Goal: Transaction & Acquisition: Purchase product/service

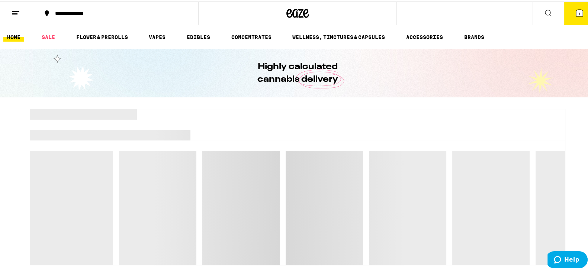
click at [564, 17] on button "1" at bounding box center [579, 11] width 31 height 23
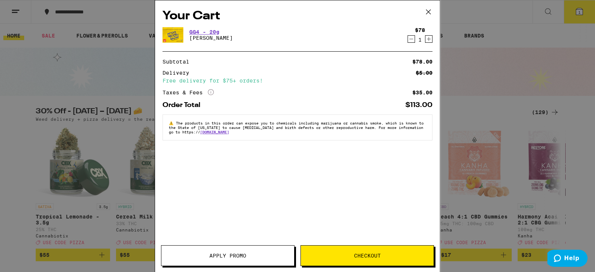
click at [408, 39] on icon "Decrement" at bounding box center [411, 39] width 7 height 9
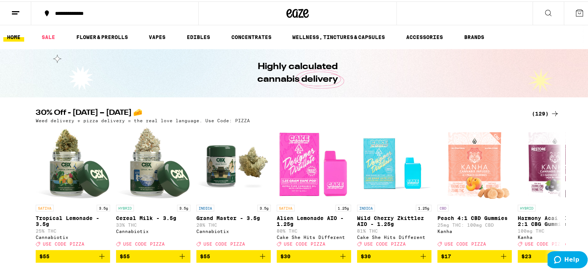
click at [30, 109] on div "30% Off - [DATE] – [DATE] 🧀 (129) Weed delivery + pizza delivery = the real lov…" at bounding box center [297, 115] width 535 height 14
drag, startPoint x: 80, startPoint y: 110, endPoint x: 177, endPoint y: 111, distance: 97.1
click at [182, 114] on h2 "30% Off - [DATE] – [DATE] 🧀" at bounding box center [279, 112] width 487 height 9
click at [174, 110] on h2 "30% Off - [DATE] – [DATE] 🧀" at bounding box center [279, 112] width 487 height 9
drag, startPoint x: 174, startPoint y: 110, endPoint x: 95, endPoint y: 108, distance: 79.2
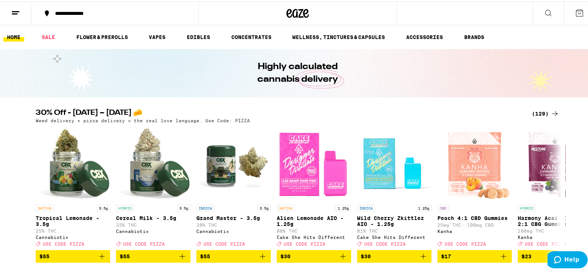
click at [95, 108] on h2 "30% Off - [DATE] – [DATE] 🧀" at bounding box center [279, 112] width 487 height 9
click at [19, 14] on icon at bounding box center [15, 11] width 9 height 9
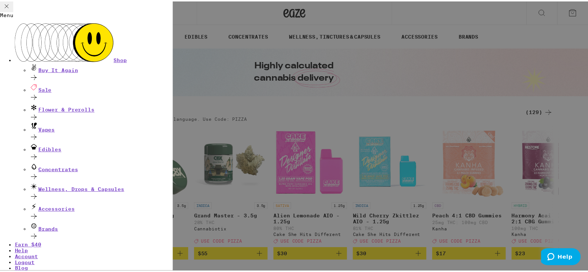
scroll to position [49, 0]
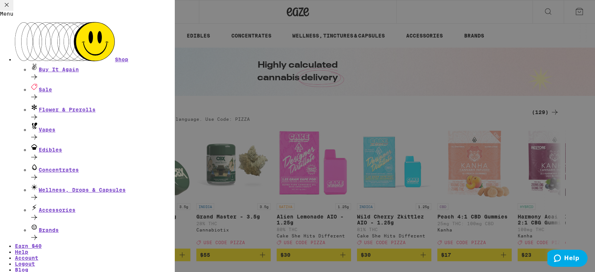
click at [223, 99] on div "Menu Shop Buy It Again Sale Flower & Prerolls Vapes Edibles Concentrates Wellne…" at bounding box center [297, 136] width 595 height 272
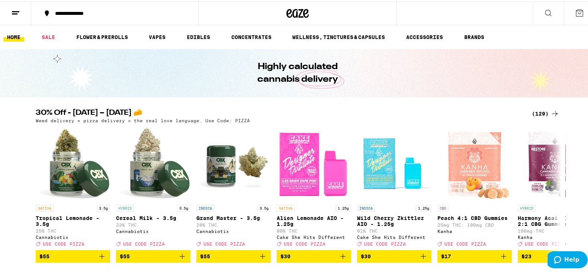
click at [532, 110] on div "(129)" at bounding box center [546, 112] width 28 height 9
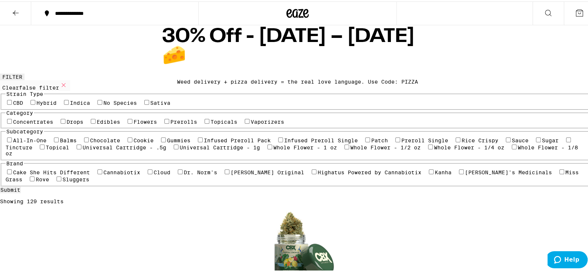
click at [133, 123] on label "Flowers" at bounding box center [144, 121] width 23 height 6
click at [128, 122] on input "Flowers" at bounding box center [130, 120] width 5 height 5
checkbox input "true"
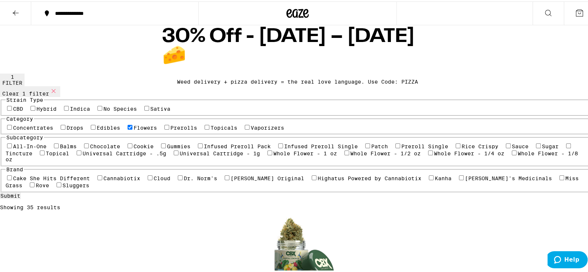
click at [214, 203] on p "Showing 35 results" at bounding box center [297, 206] width 595 height 6
drag, startPoint x: 214, startPoint y: 95, endPoint x: 231, endPoint y: 94, distance: 17.5
click at [231, 203] on p "Showing 35 results" at bounding box center [297, 206] width 595 height 6
drag, startPoint x: 231, startPoint y: 94, endPoint x: 190, endPoint y: 94, distance: 41.7
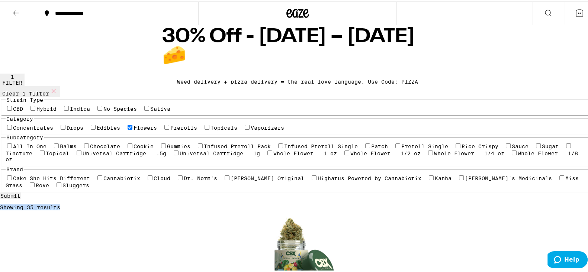
click at [190, 203] on p "Showing 35 results" at bounding box center [297, 206] width 595 height 6
drag, startPoint x: 190, startPoint y: 94, endPoint x: 244, endPoint y: 92, distance: 54.7
click at [244, 203] on p "Showing 35 results" at bounding box center [297, 206] width 595 height 6
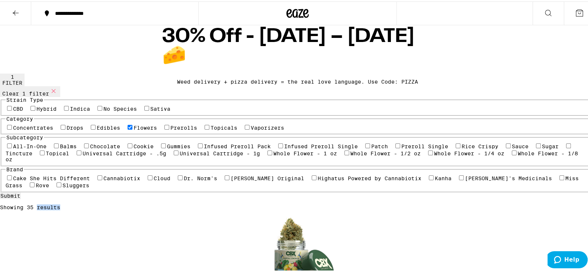
click at [244, 203] on p "Showing 35 results" at bounding box center [297, 206] width 595 height 6
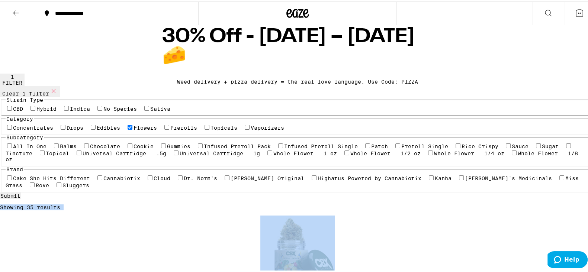
drag, startPoint x: 244, startPoint y: 92, endPoint x: 198, endPoint y: 90, distance: 46.1
click at [198, 203] on p "Showing 35 results" at bounding box center [297, 206] width 595 height 6
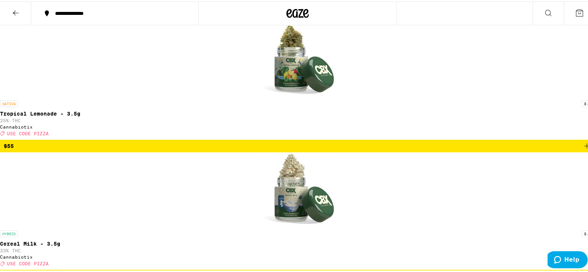
scroll to position [46, 0]
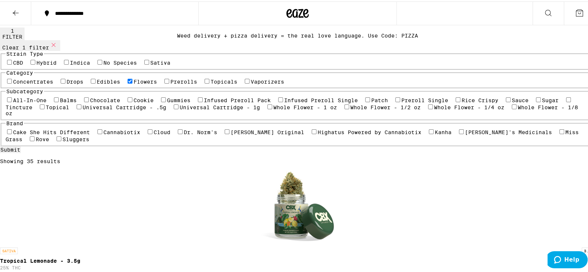
click at [216, 157] on p "Showing 35 results" at bounding box center [297, 160] width 595 height 6
click at [182, 157] on p "Showing 35 results" at bounding box center [297, 160] width 595 height 6
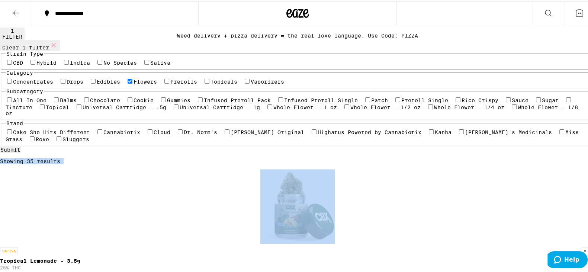
drag, startPoint x: 182, startPoint y: 46, endPoint x: 248, endPoint y: 46, distance: 66.2
click at [248, 157] on p "Showing 35 results" at bounding box center [297, 160] width 595 height 6
drag, startPoint x: 248, startPoint y: 46, endPoint x: 189, endPoint y: 44, distance: 59.5
click at [189, 157] on p "Showing 35 results" at bounding box center [297, 160] width 595 height 6
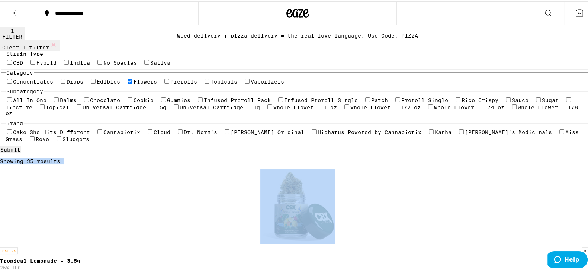
click at [187, 157] on p "Showing 35 results" at bounding box center [297, 160] width 595 height 6
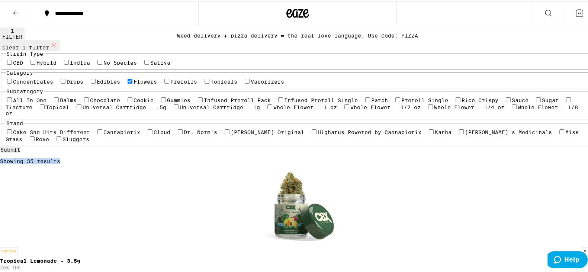
drag, startPoint x: 187, startPoint y: 44, endPoint x: 241, endPoint y: 44, distance: 53.5
click at [241, 157] on p "Showing 35 results" at bounding box center [297, 160] width 595 height 6
drag, startPoint x: 241, startPoint y: 44, endPoint x: 176, endPoint y: 46, distance: 65.5
click at [176, 157] on p "Showing 35 results" at bounding box center [297, 160] width 595 height 6
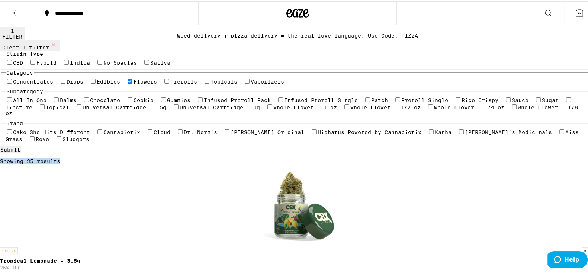
click at [176, 157] on p "Showing 35 results" at bounding box center [297, 160] width 595 height 6
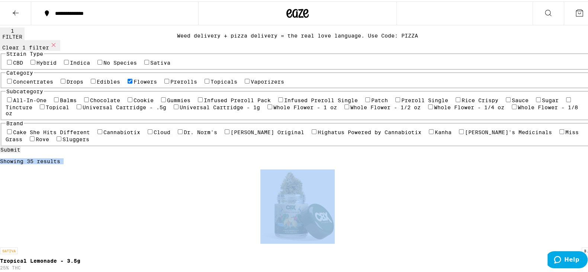
drag, startPoint x: 176, startPoint y: 46, endPoint x: 247, endPoint y: 47, distance: 71.8
click at [247, 157] on p "Showing 35 results" at bounding box center [297, 160] width 595 height 6
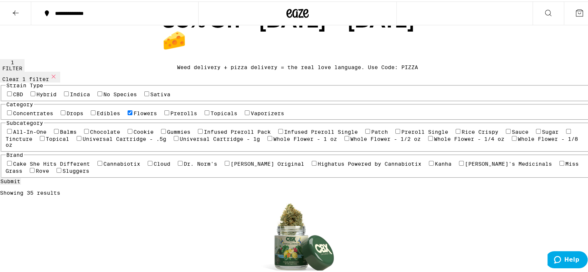
scroll to position [0, 0]
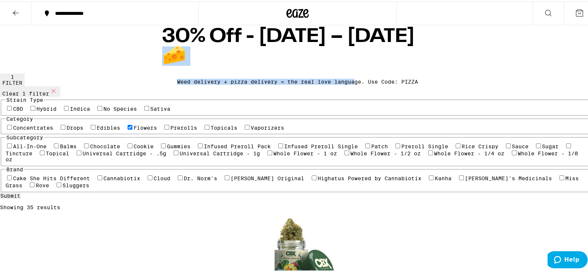
drag, startPoint x: 297, startPoint y: 37, endPoint x: 340, endPoint y: 52, distance: 45.6
click at [340, 52] on div "30% Off - [DATE] – [DATE] 🧀 Weed delivery + pizza delivery = the real love lang…" at bounding box center [298, 48] width 286 height 48
click at [339, 77] on div "Weed delivery + pizza delivery = the real love language. Use Code: PIZZA" at bounding box center [297, 80] width 241 height 6
click at [336, 44] on h1 "30% Off - [DATE] – [DATE] 🧀" at bounding box center [297, 45] width 271 height 39
drag, startPoint x: 336, startPoint y: 44, endPoint x: 237, endPoint y: 45, distance: 98.9
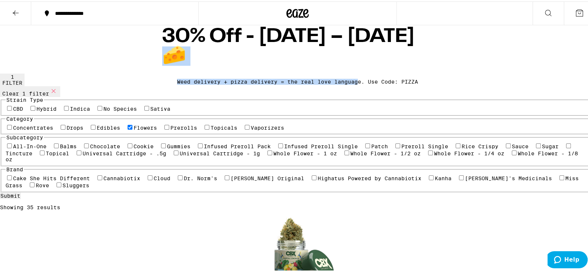
click at [237, 45] on h1 "30% Off - [DATE] – [DATE] 🧀" at bounding box center [297, 45] width 271 height 39
click at [236, 45] on h1 "30% Off - [DATE] – [DATE] 🧀" at bounding box center [297, 45] width 271 height 39
drag, startPoint x: 236, startPoint y: 45, endPoint x: 347, endPoint y: 45, distance: 110.4
click at [347, 45] on h1 "30% Off - [DATE] – [DATE] 🧀" at bounding box center [297, 45] width 271 height 39
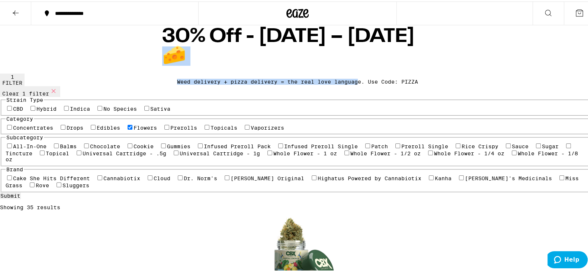
drag, startPoint x: 347, startPoint y: 45, endPoint x: 215, endPoint y: 48, distance: 132.0
click at [215, 48] on h1 "30% Off - [DATE] – [DATE] 🧀" at bounding box center [297, 45] width 271 height 39
drag, startPoint x: 215, startPoint y: 48, endPoint x: 362, endPoint y: 42, distance: 147.4
click at [362, 42] on h1 "30% Off - [DATE] – [DATE] 🧀" at bounding box center [297, 45] width 271 height 39
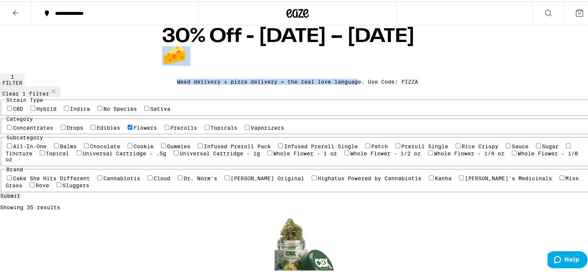
click at [362, 42] on h1 "30% Off - [DATE] – [DATE] 🧀" at bounding box center [297, 45] width 271 height 39
drag, startPoint x: 362, startPoint y: 42, endPoint x: 211, endPoint y: 38, distance: 150.6
click at [211, 38] on h1 "30% Off - [DATE] – [DATE] 🧀" at bounding box center [297, 45] width 271 height 39
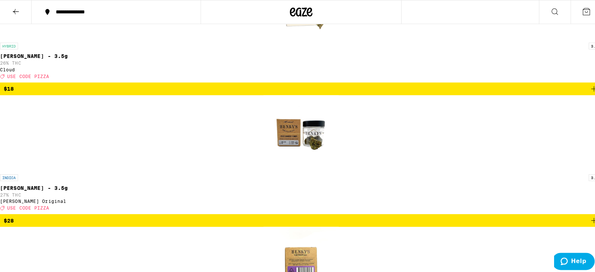
scroll to position [946, 0]
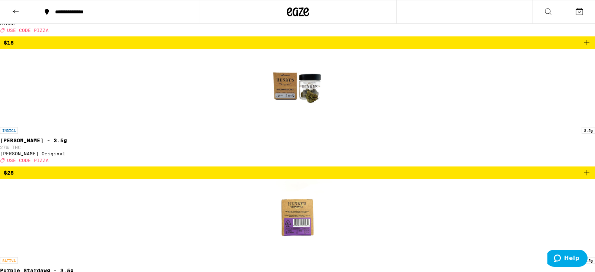
drag, startPoint x: 98, startPoint y: 82, endPoint x: 257, endPoint y: 94, distance: 159.6
drag, startPoint x: 257, startPoint y: 94, endPoint x: 79, endPoint y: 86, distance: 178.3
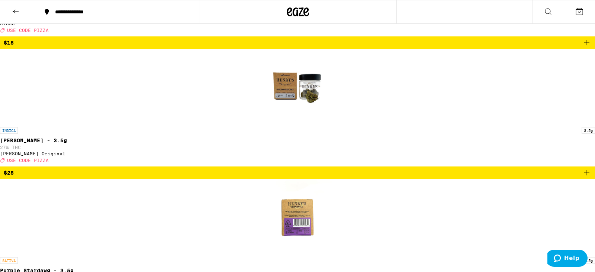
drag, startPoint x: 79, startPoint y: 86, endPoint x: 288, endPoint y: 96, distance: 209.2
drag, startPoint x: 288, startPoint y: 96, endPoint x: 89, endPoint y: 90, distance: 198.7
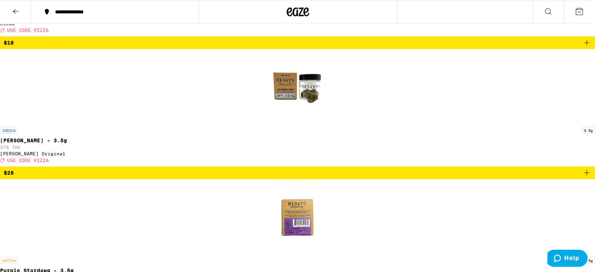
drag, startPoint x: 76, startPoint y: 85, endPoint x: 300, endPoint y: 97, distance: 224.9
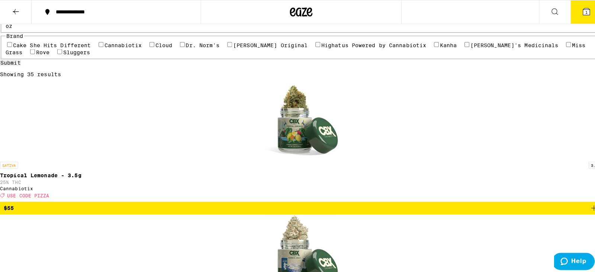
scroll to position [147, 0]
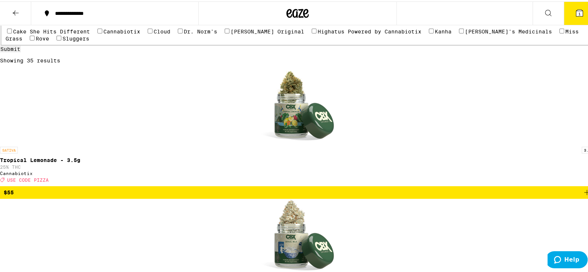
click at [574, 16] on button "2" at bounding box center [579, 11] width 31 height 23
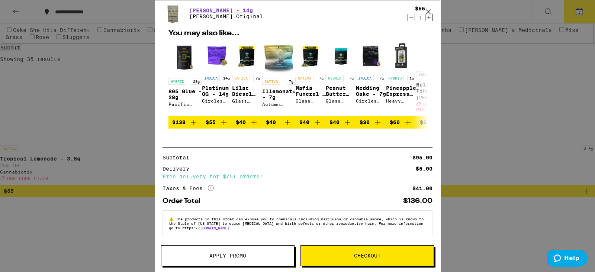
scroll to position [71, 0]
click at [228, 249] on button "Apply Promo" at bounding box center [227, 255] width 133 height 21
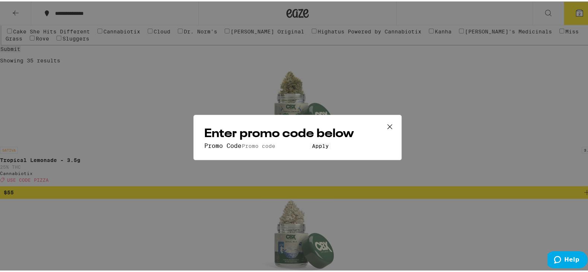
click at [273, 141] on input "Promo Code" at bounding box center [275, 144] width 68 height 7
type input "pizza"
click at [310, 141] on button "Apply" at bounding box center [320, 144] width 21 height 7
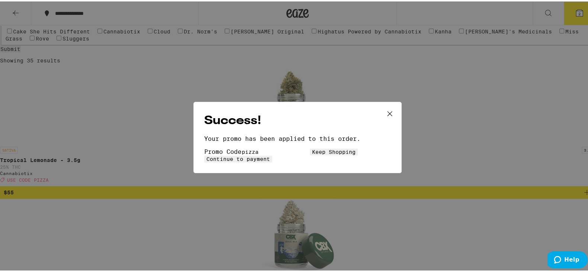
click at [310, 151] on button "Keep Shopping" at bounding box center [334, 150] width 48 height 7
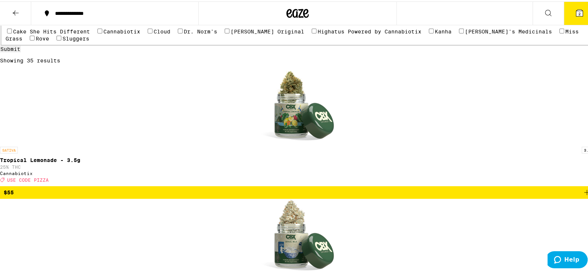
click at [572, 17] on button "2" at bounding box center [579, 11] width 31 height 23
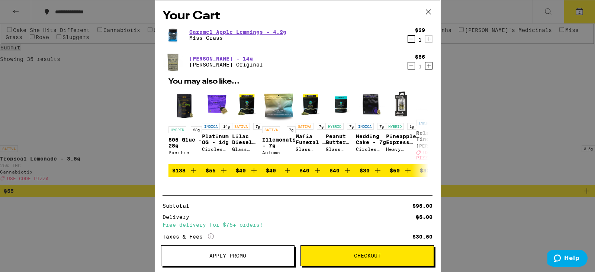
click at [408, 36] on icon "Decrement" at bounding box center [411, 39] width 7 height 9
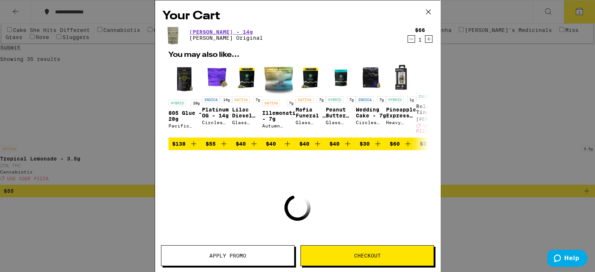
click at [428, 10] on icon at bounding box center [428, 11] width 11 height 11
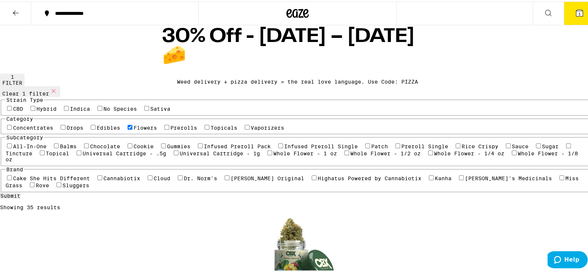
click at [571, 19] on button "2" at bounding box center [579, 11] width 31 height 23
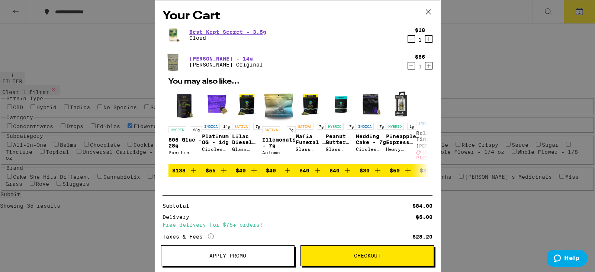
click at [409, 39] on icon "Decrement" at bounding box center [411, 39] width 4 height 0
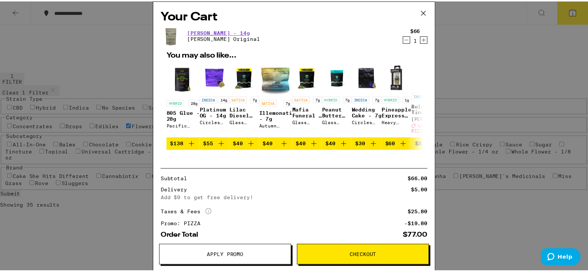
scroll to position [55, 0]
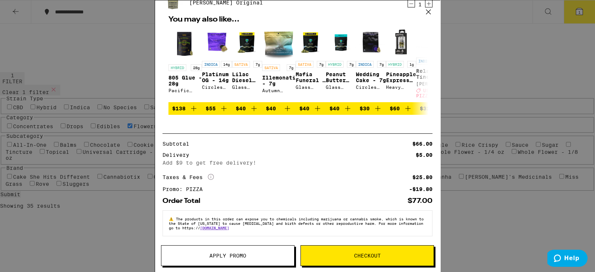
click at [428, 12] on icon at bounding box center [428, 12] width 4 height 4
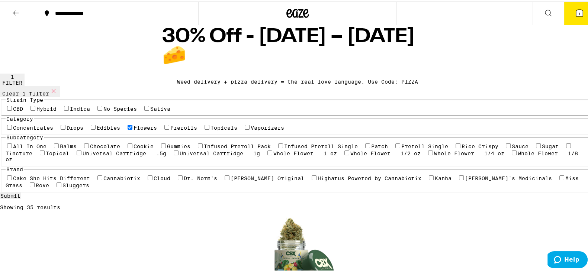
click at [12, 9] on icon at bounding box center [15, 11] width 9 height 9
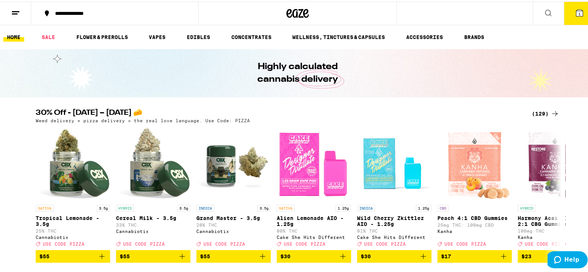
click at [539, 108] on div "(129)" at bounding box center [546, 112] width 28 height 9
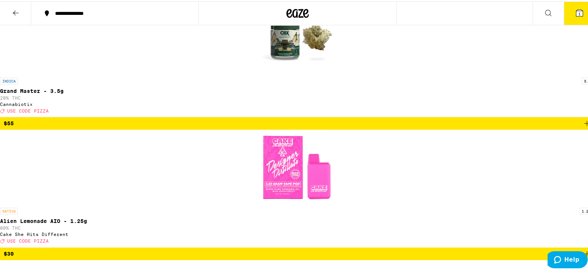
scroll to position [650, 0]
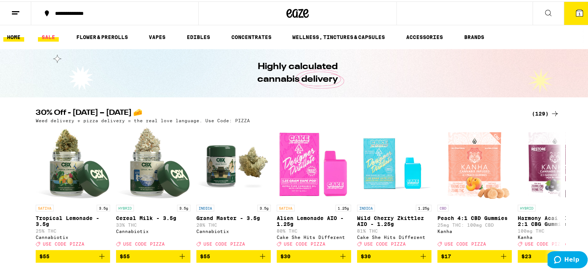
click at [49, 36] on link "SALE" at bounding box center [48, 35] width 21 height 9
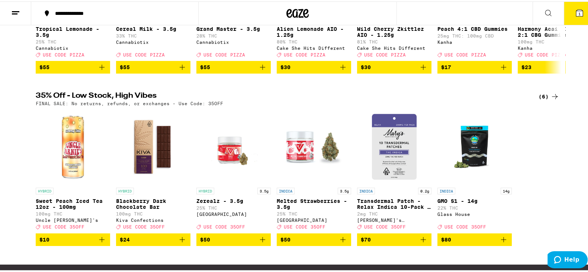
scroll to position [232, 0]
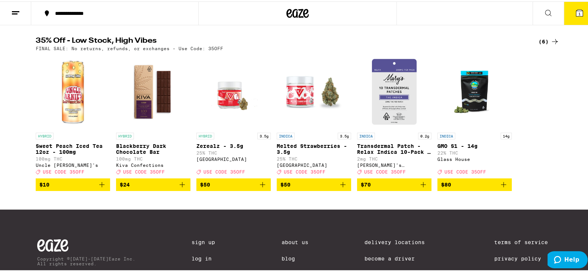
click at [545, 45] on div "(6)" at bounding box center [548, 40] width 21 height 9
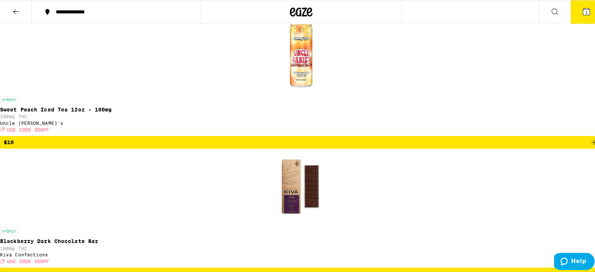
scroll to position [186, 0]
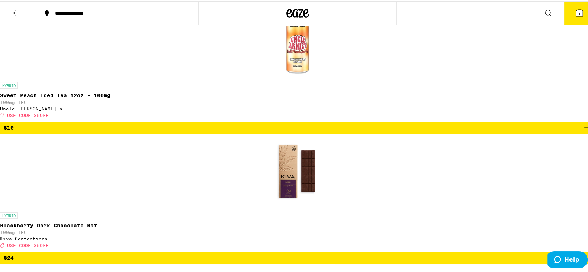
click at [578, 14] on span "2" at bounding box center [579, 12] width 2 height 4
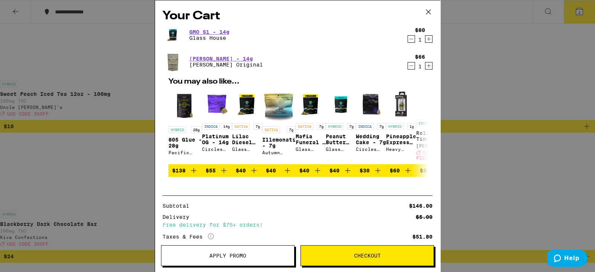
click at [428, 12] on icon at bounding box center [428, 11] width 11 height 11
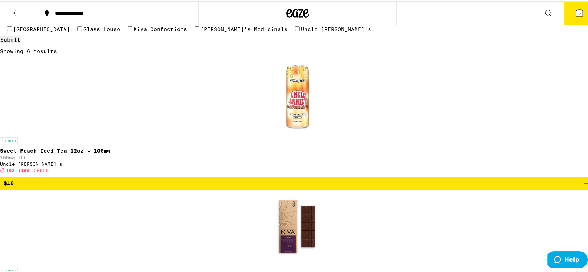
scroll to position [232, 0]
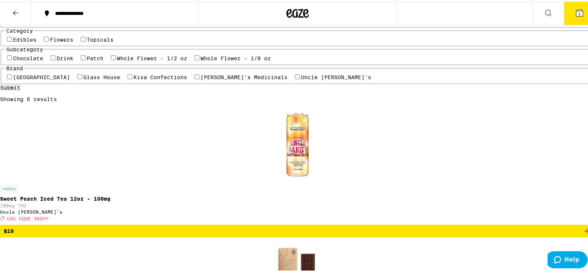
scroll to position [0, 0]
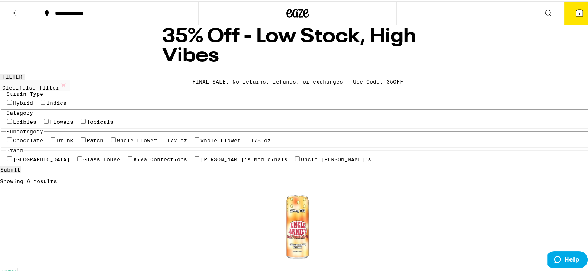
click at [17, 7] on icon at bounding box center [15, 11] width 9 height 9
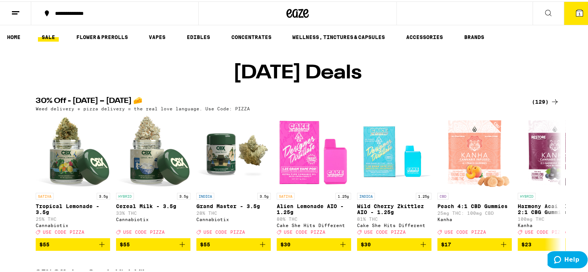
click at [534, 105] on div "(129)" at bounding box center [546, 100] width 28 height 9
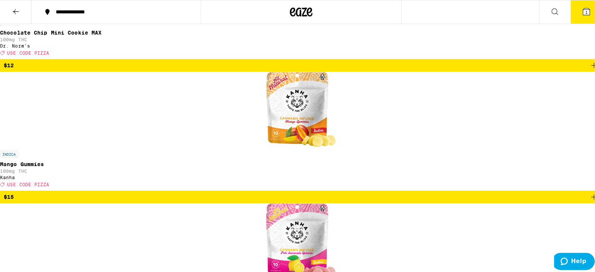
scroll to position [3486, 0]
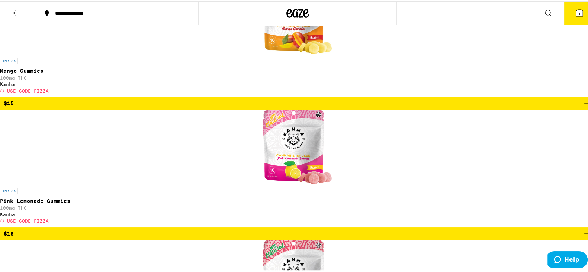
click at [578, 14] on span "1" at bounding box center [579, 12] width 2 height 4
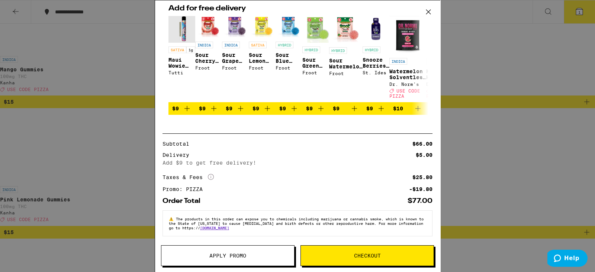
scroll to position [55, 0]
click at [210, 174] on icon at bounding box center [211, 177] width 6 height 6
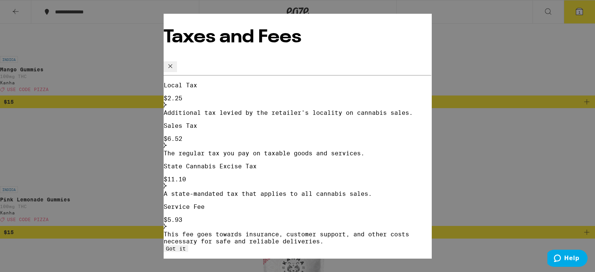
click at [175, 62] on icon at bounding box center [170, 66] width 9 height 9
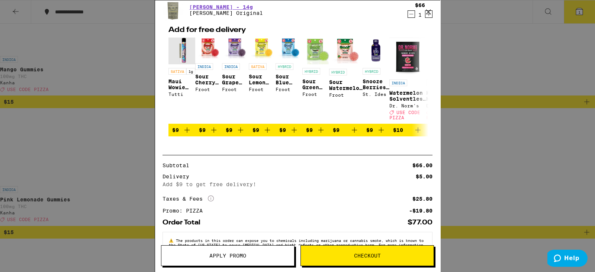
scroll to position [0, 0]
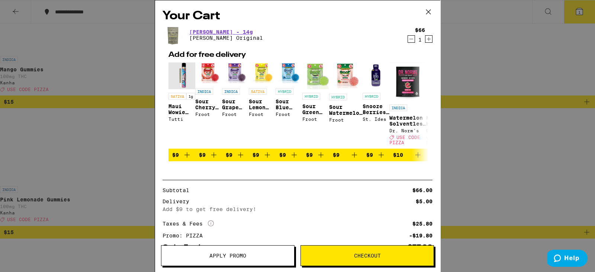
click at [361, 250] on button "Checkout" at bounding box center [366, 255] width 133 height 21
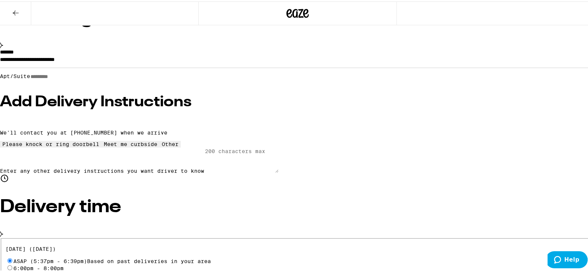
scroll to position [93, 0]
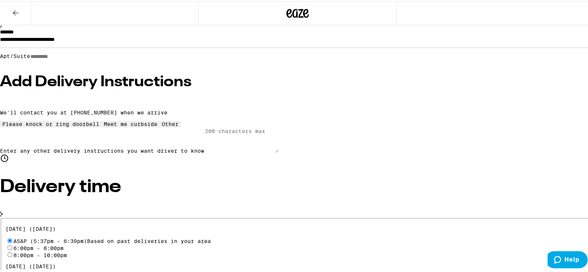
click at [12, 251] on input "8:00pm - 10:00pm" at bounding box center [9, 253] width 5 height 5
radio input "true"
click at [75, 183] on div "**********" at bounding box center [297, 265] width 595 height 668
click at [12, 251] on input "8:00pm - 10:00pm" at bounding box center [9, 253] width 5 height 5
click at [3, 210] on icon at bounding box center [1, 213] width 3 height 6
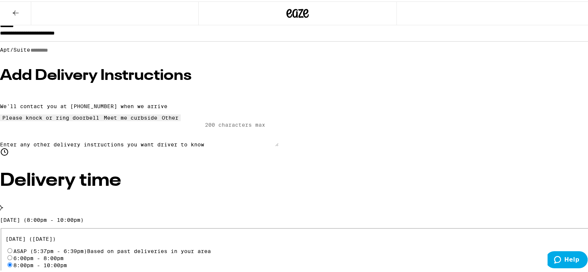
scroll to position [105, 0]
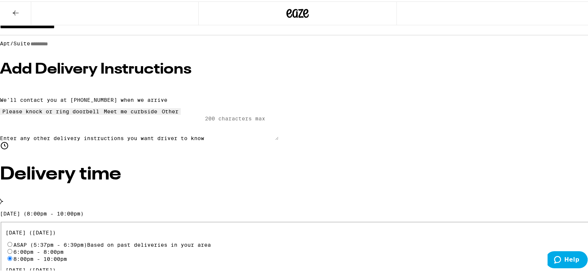
click at [172, 209] on p "[DATE] (8:00pm - 10:00pm)" at bounding box center [297, 212] width 595 height 6
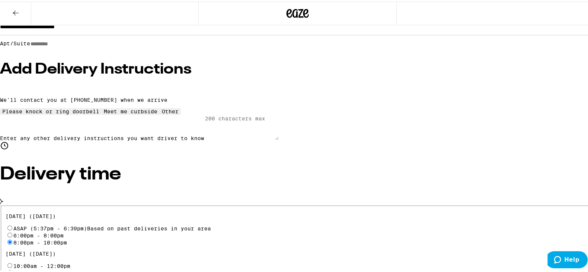
click at [67, 238] on label "8:00pm - 10:00pm" at bounding box center [40, 241] width 54 height 6
click at [12, 238] on input "8:00pm - 10:00pm" at bounding box center [9, 240] width 5 height 5
click at [121, 212] on p "[DATE] ([DATE])" at bounding box center [298, 215] width 584 height 6
click at [272, 112] on div "**********" at bounding box center [297, 267] width 595 height 696
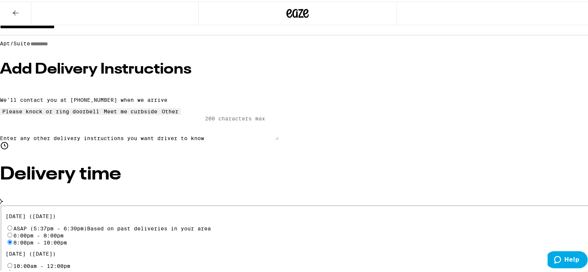
click at [3, 197] on icon at bounding box center [1, 199] width 3 height 5
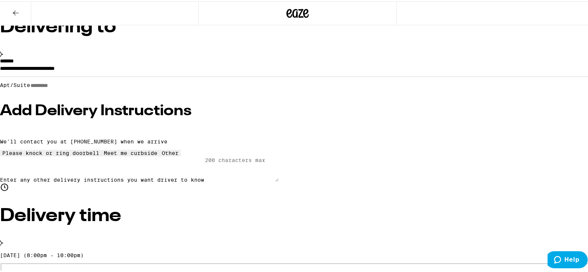
scroll to position [0, 0]
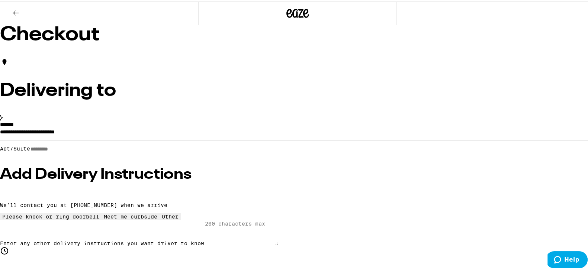
click at [22, 9] on button at bounding box center [15, 11] width 31 height 23
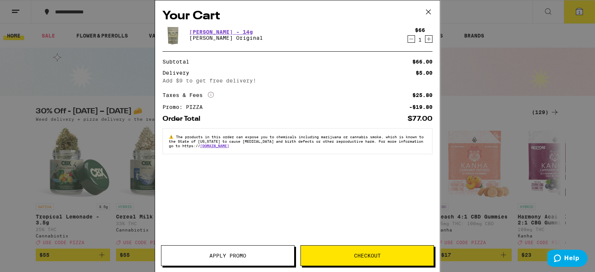
click at [372, 255] on span "Checkout" at bounding box center [367, 255] width 27 height 5
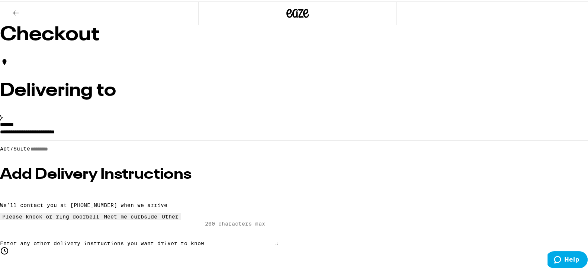
drag, startPoint x: 390, startPoint y: 144, endPoint x: 366, endPoint y: 144, distance: 23.4
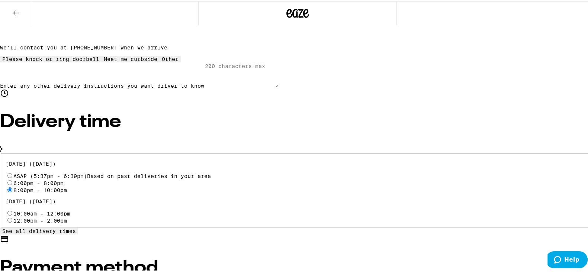
scroll to position [209, 0]
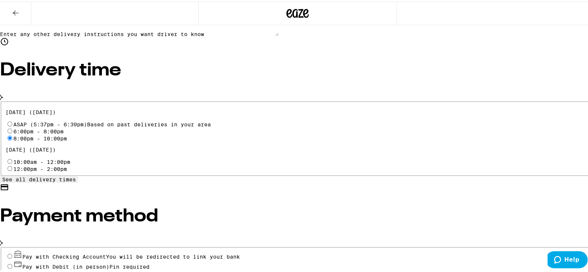
click at [100, 268] on div "Cash (in person)" at bounding box center [298, 273] width 584 height 10
click at [12, 272] on input "Cash (in person)" at bounding box center [9, 275] width 5 height 5
radio input "true"
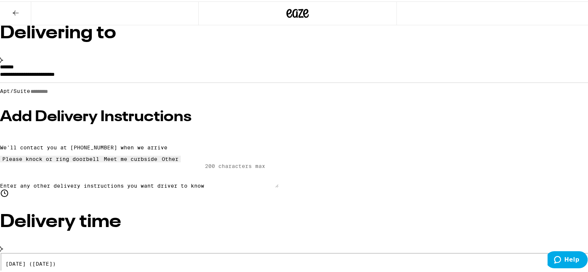
scroll to position [0, 0]
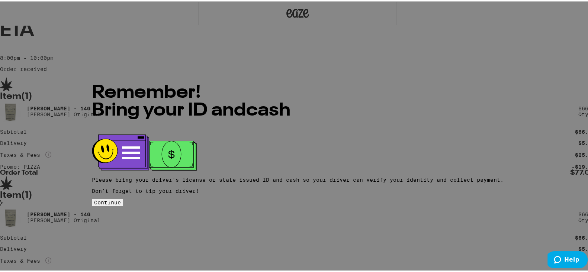
click at [123, 198] on button "Continue" at bounding box center [107, 201] width 31 height 7
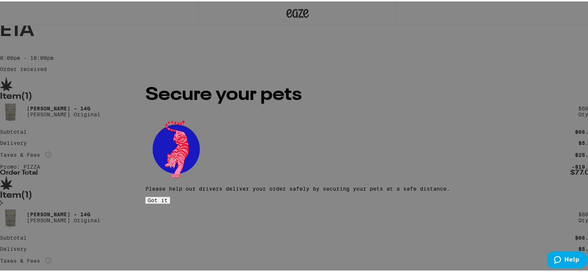
click at [168, 196] on span "Got it" at bounding box center [158, 199] width 20 height 6
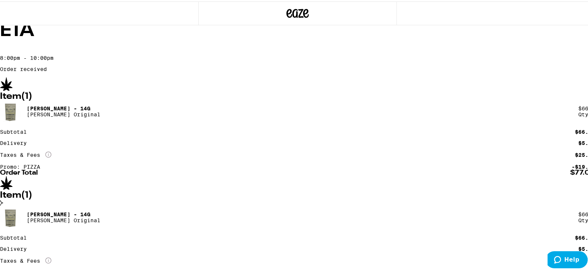
scroll to position [134, 0]
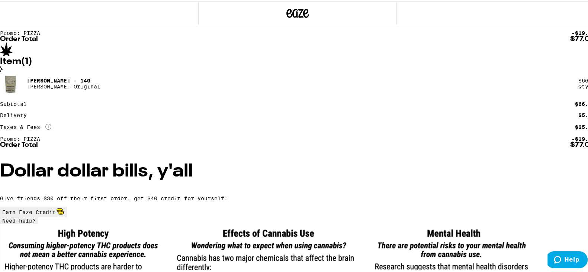
click at [38, 216] on button "Need help?" at bounding box center [19, 219] width 38 height 7
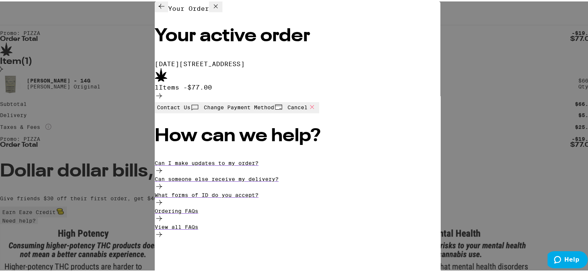
click at [417, 90] on div at bounding box center [298, 95] width 286 height 11
click at [316, 110] on icon at bounding box center [312, 105] width 9 height 9
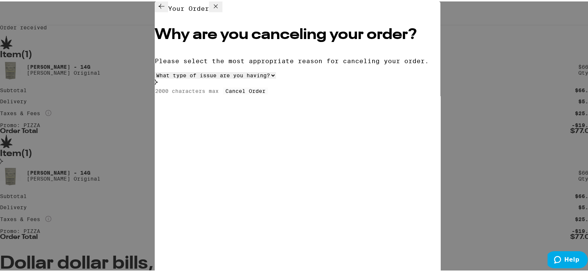
scroll to position [41, 0]
click at [238, 77] on select "What type of issue are you having? Order taking too long Order arriving too soo…" at bounding box center [215, 74] width 121 height 7
click at [167, 77] on select "What type of issue are you having? Order taking too long Order arriving too soo…" at bounding box center [215, 74] width 121 height 7
click at [236, 77] on select "What type of issue are you having? Order taking too long Order arriving too soo…" at bounding box center [215, 74] width 121 height 7
select select "unable-receive-order"
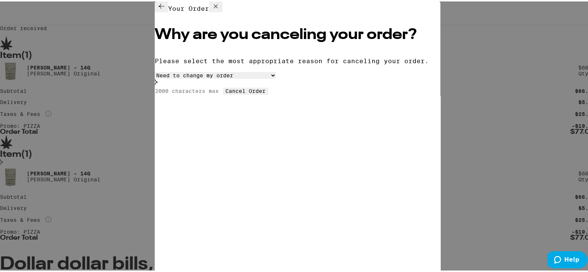
click at [167, 77] on select "What type of issue are you having? Order taking too long Order arriving too soo…" at bounding box center [215, 74] width 121 height 7
click at [255, 93] on button "Cancel Order" at bounding box center [245, 89] width 45 height 7
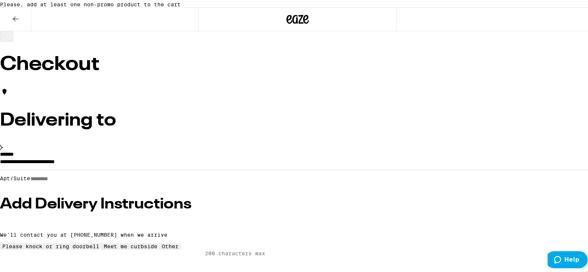
click at [22, 30] on button at bounding box center [15, 17] width 31 height 23
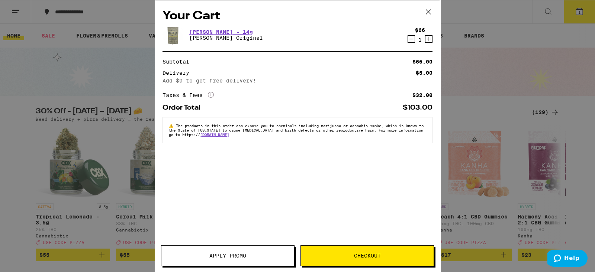
click at [408, 42] on icon "Decrement" at bounding box center [411, 39] width 7 height 9
